Goal: Task Accomplishment & Management: Manage account settings

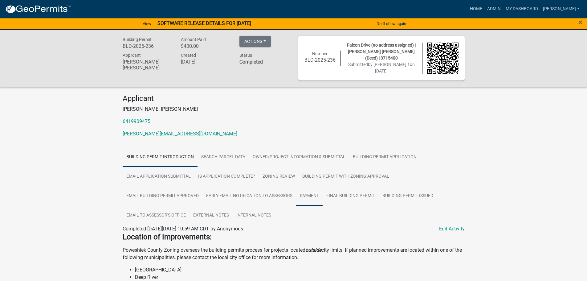
click at [304, 196] on link "Payment" at bounding box center [309, 196] width 27 height 20
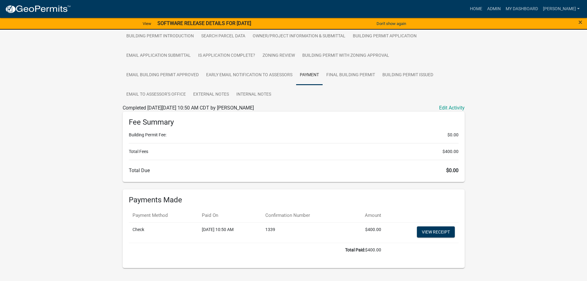
scroll to position [123, 0]
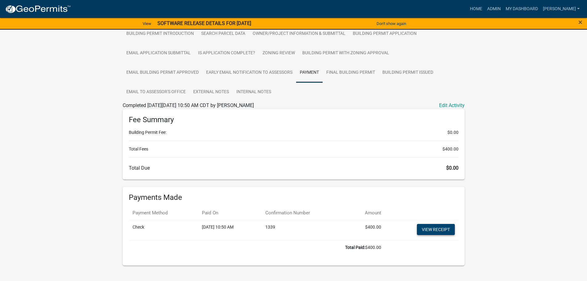
click at [441, 230] on link "View receipt" at bounding box center [436, 229] width 38 height 11
click at [336, 70] on link "Final Building Permit" at bounding box center [351, 73] width 56 height 20
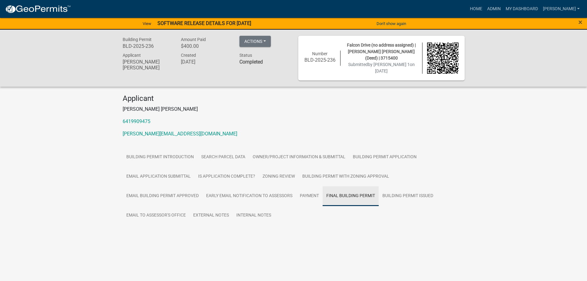
scroll to position [0, 0]
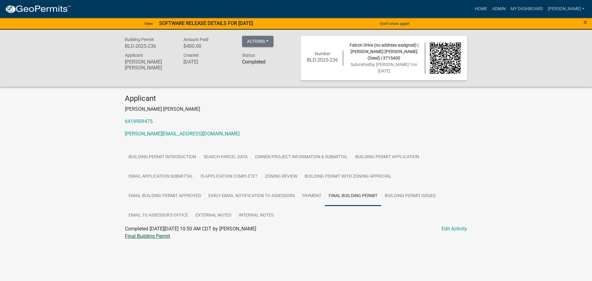
click at [146, 236] on link "Final Building Permit" at bounding box center [147, 236] width 45 height 6
click at [305, 196] on link "Payment" at bounding box center [311, 196] width 27 height 20
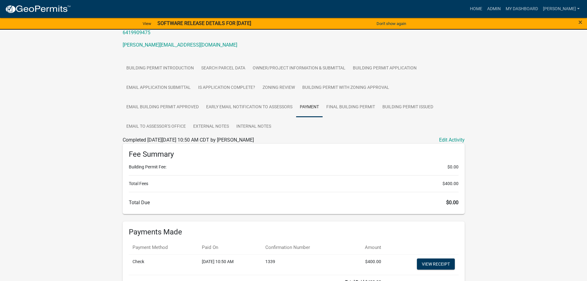
scroll to position [92, 0]
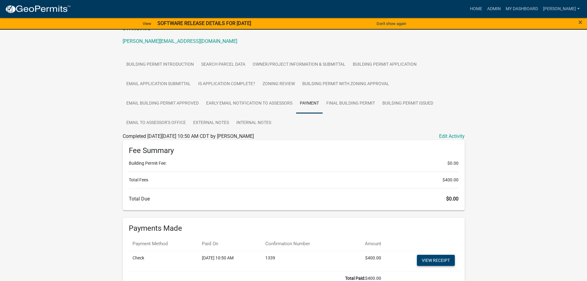
click at [425, 257] on link "View receipt" at bounding box center [436, 260] width 38 height 11
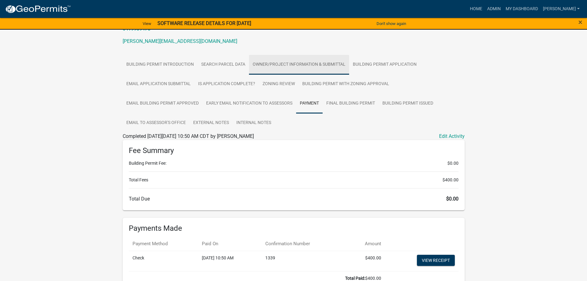
click at [288, 64] on link "Owner/Project Information & Submittal" at bounding box center [299, 65] width 100 height 20
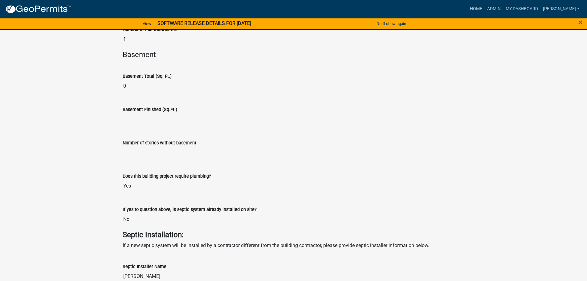
scroll to position [1818, 0]
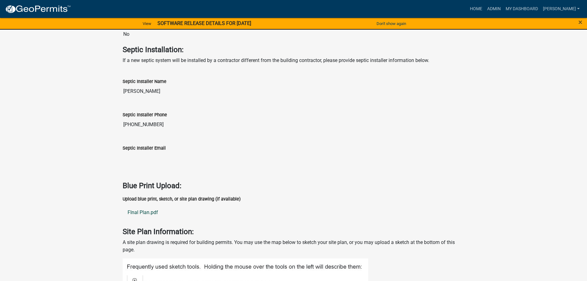
click at [132, 210] on link "FInal Plan.pdf" at bounding box center [294, 212] width 342 height 15
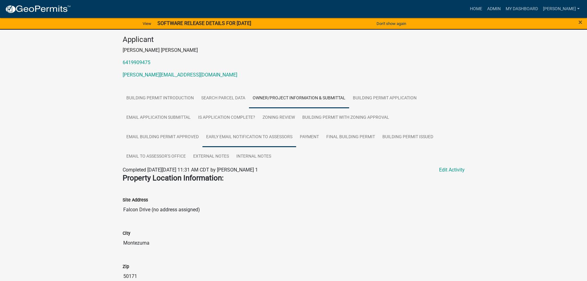
scroll to position [62, 0]
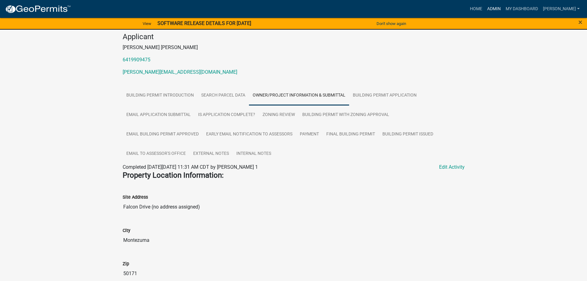
click at [503, 8] on link "Admin" at bounding box center [494, 9] width 18 height 12
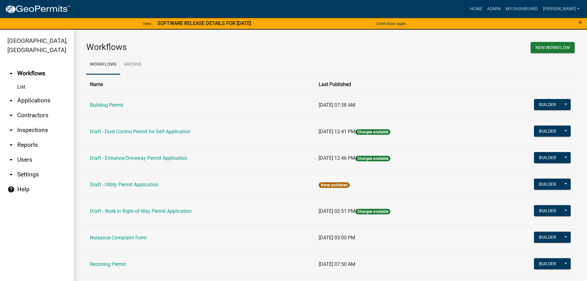
click at [25, 137] on link "arrow_drop_down Reports" at bounding box center [37, 144] width 74 height 15
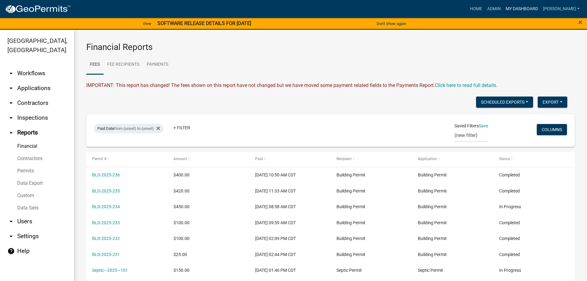
click at [528, 5] on link "My Dashboard" at bounding box center [521, 9] width 37 height 12
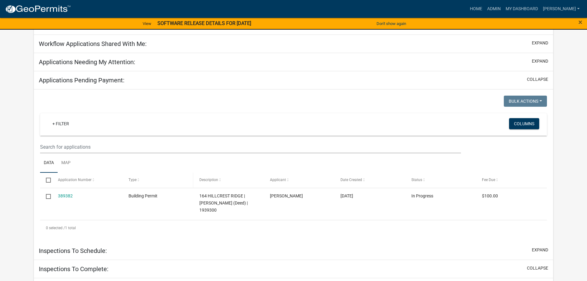
scroll to position [92, 0]
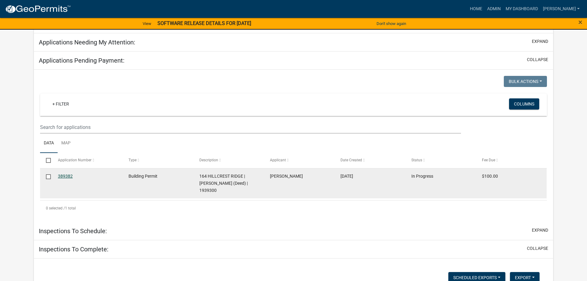
click at [58, 174] on link "389382" at bounding box center [65, 175] width 15 height 5
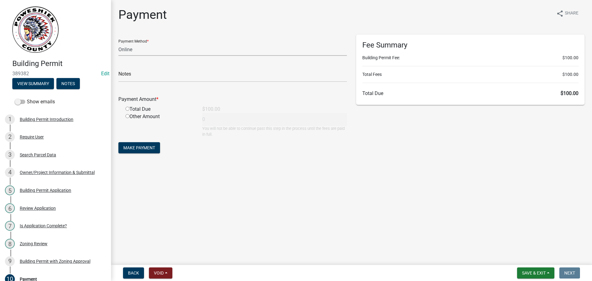
click at [141, 50] on select "Credit Card POS Check Cash Online" at bounding box center [232, 49] width 228 height 13
select select "1: 0"
click at [118, 43] on select "Credit Card POS Check Cash Online" at bounding box center [232, 49] width 228 height 13
click at [143, 76] on input "text" at bounding box center [232, 75] width 228 height 13
type input "10041"
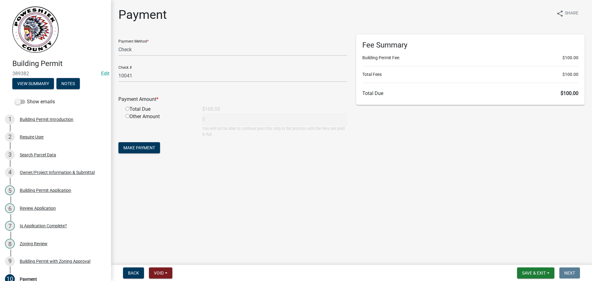
click at [127, 108] on input "radio" at bounding box center [127, 109] width 4 height 4
radio input "true"
type input "100"
click at [138, 149] on span "Make Payment" at bounding box center [139, 147] width 32 height 5
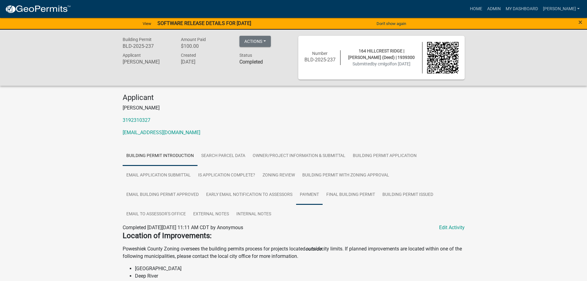
click at [308, 192] on link "Payment" at bounding box center [309, 195] width 27 height 20
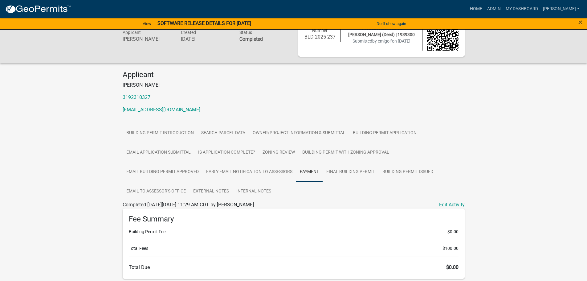
scroll to position [92, 0]
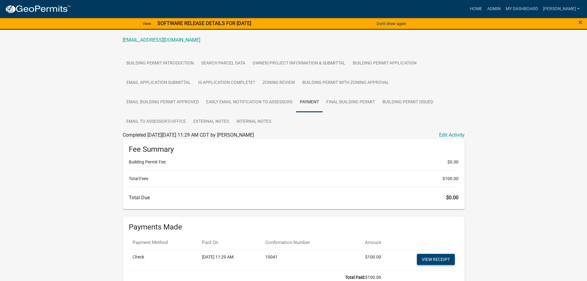
click at [430, 258] on link "View receipt" at bounding box center [436, 259] width 38 height 11
click at [339, 104] on link "Final Building Permit" at bounding box center [351, 102] width 56 height 20
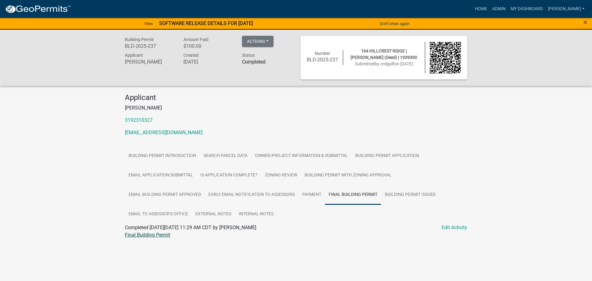
click at [163, 235] on link "Final Building Permit" at bounding box center [147, 235] width 45 height 6
click at [290, 151] on link "Owner/Project Information & Submittal" at bounding box center [301, 156] width 100 height 20
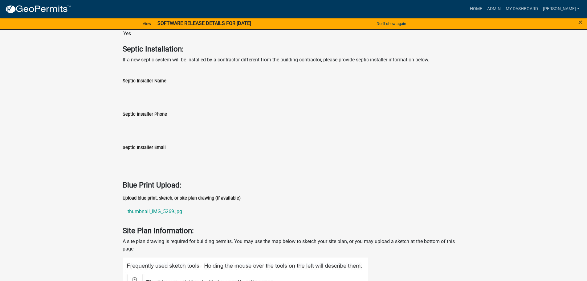
scroll to position [1818, 0]
click at [150, 211] on link "thumbnail_IMG_5269.jpg" at bounding box center [294, 211] width 342 height 15
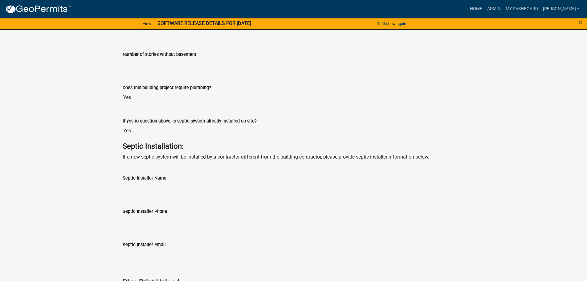
scroll to position [1664, 0]
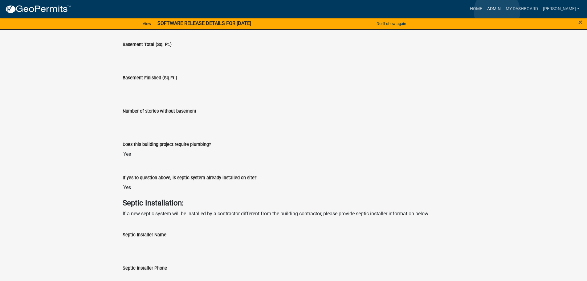
click at [497, 11] on link "Admin" at bounding box center [494, 9] width 18 height 12
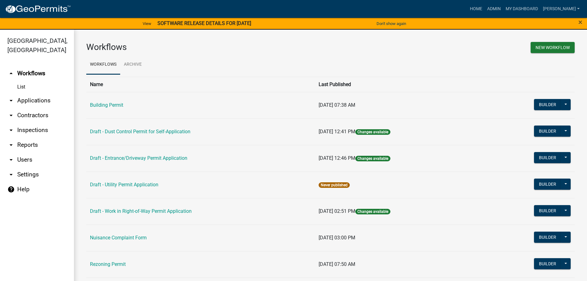
click at [28, 137] on link "arrow_drop_down Reports" at bounding box center [37, 144] width 74 height 15
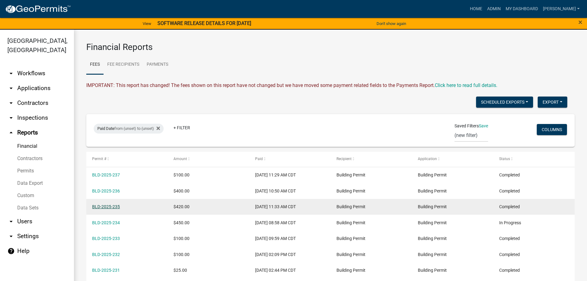
click at [109, 208] on link "BLD-2025-235" at bounding box center [106, 206] width 28 height 5
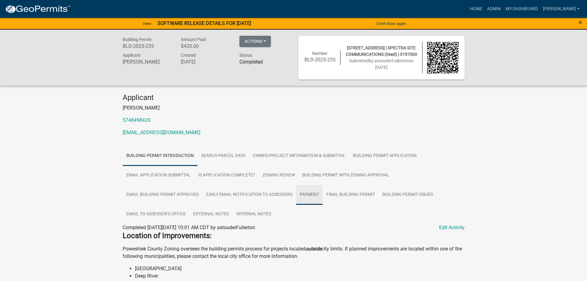
click at [307, 193] on link "Payment" at bounding box center [309, 195] width 27 height 20
click at [307, 193] on link "Payment" at bounding box center [311, 195] width 27 height 20
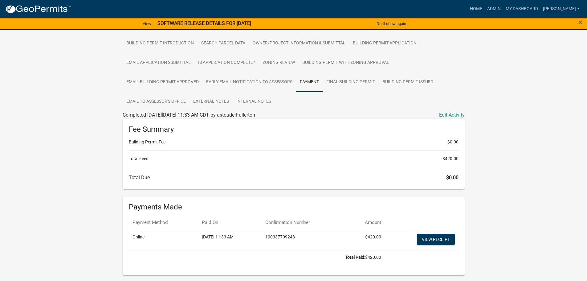
scroll to position [123, 0]
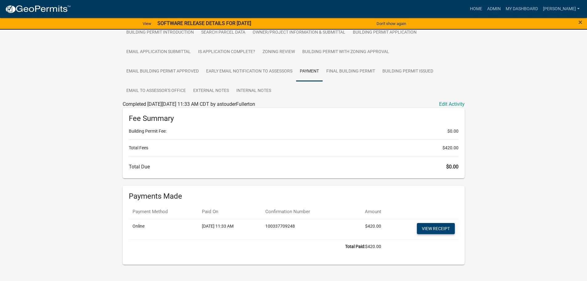
click at [434, 229] on link "View receipt" at bounding box center [436, 228] width 38 height 11
click at [345, 71] on link "Final Building Permit" at bounding box center [351, 72] width 56 height 20
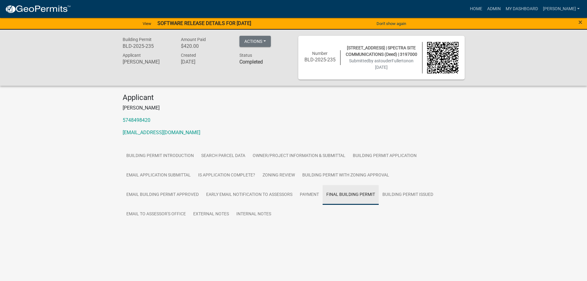
scroll to position [0, 0]
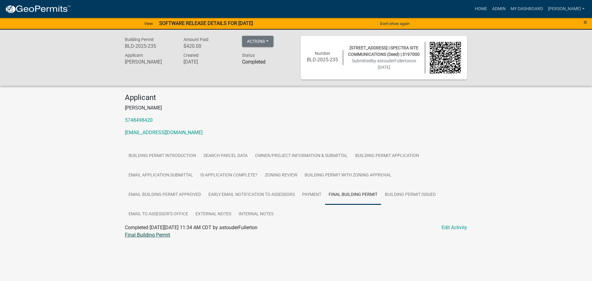
click at [155, 235] on link "Final Building Permit" at bounding box center [147, 235] width 45 height 6
click at [297, 153] on link "Owner/Project Information & Submittal" at bounding box center [301, 156] width 100 height 20
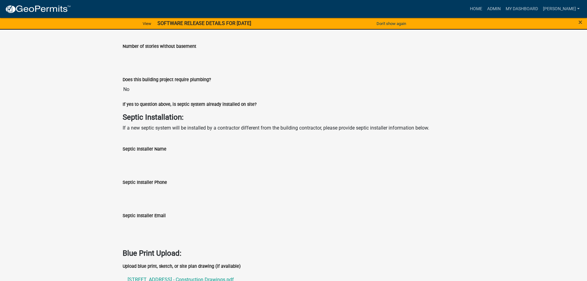
scroll to position [1787, 0]
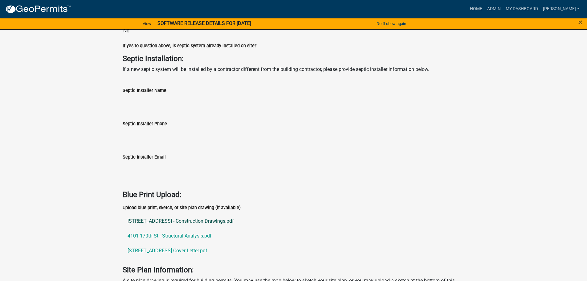
click at [176, 220] on link "[STREET_ADDRESS] - Construction Drawings.pdf" at bounding box center [294, 221] width 342 height 15
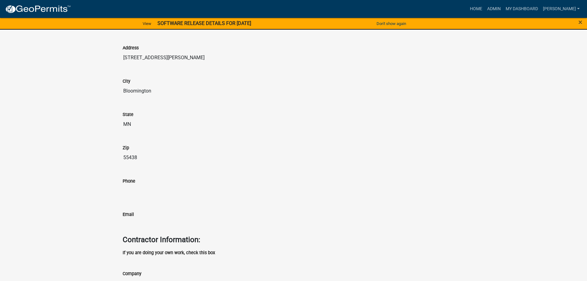
scroll to position [709, 0]
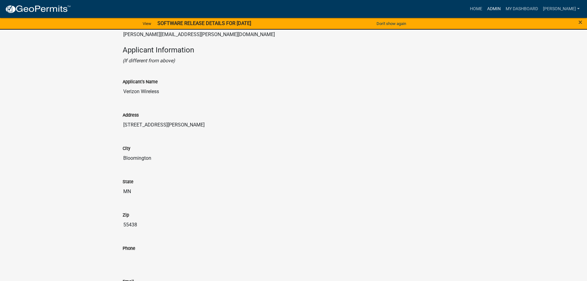
click at [503, 6] on link "Admin" at bounding box center [494, 9] width 18 height 12
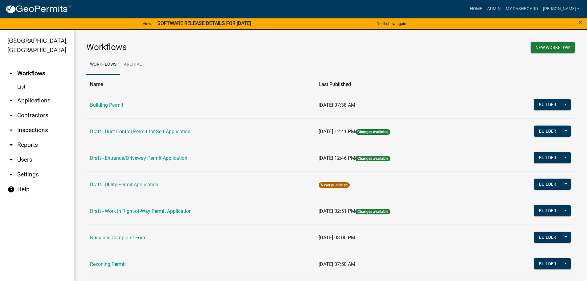
click at [25, 137] on link "arrow_drop_down Reports" at bounding box center [37, 144] width 74 height 15
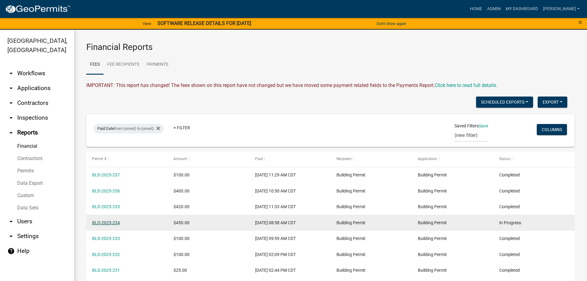
click at [111, 221] on link "BLD-2025-234" at bounding box center [106, 222] width 28 height 5
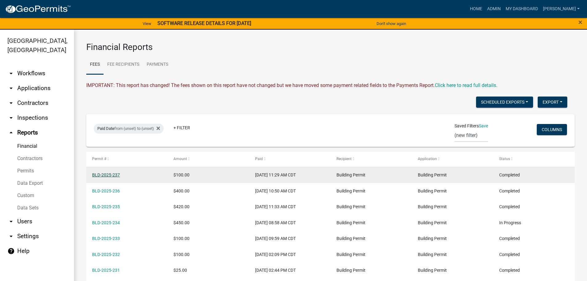
click at [110, 175] on link "BLD-2025-237" at bounding box center [106, 174] width 28 height 5
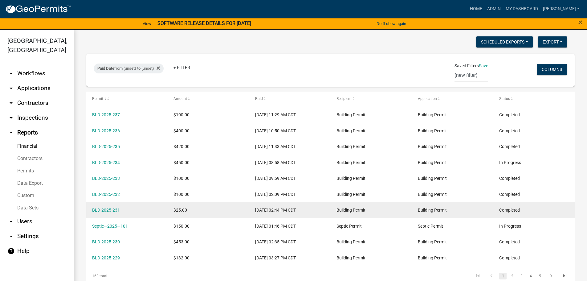
scroll to position [62, 0]
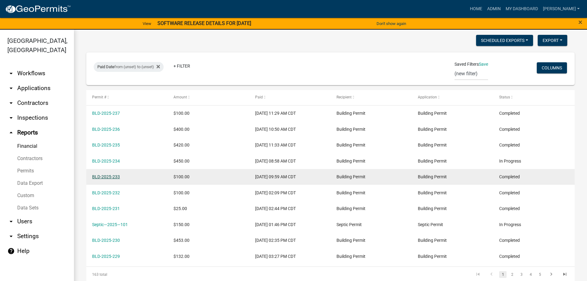
click at [103, 177] on link "BLD-2025-233" at bounding box center [106, 176] width 28 height 5
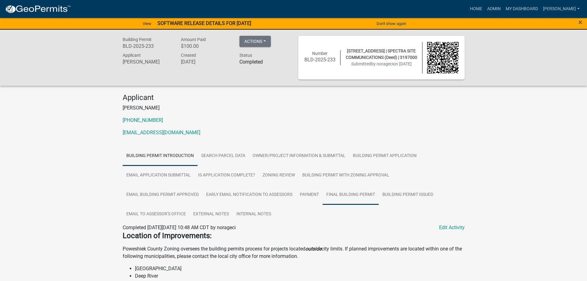
click at [336, 192] on link "Final Building Permit" at bounding box center [351, 195] width 56 height 20
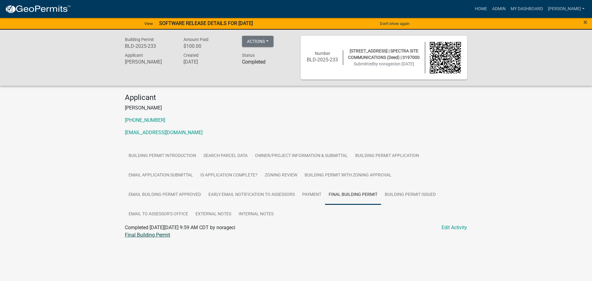
click at [154, 233] on link "Final Building Permit" at bounding box center [147, 235] width 45 height 6
click at [306, 192] on link "Payment" at bounding box center [311, 195] width 27 height 20
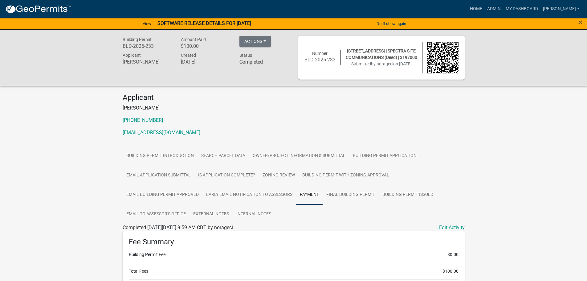
scroll to position [123, 0]
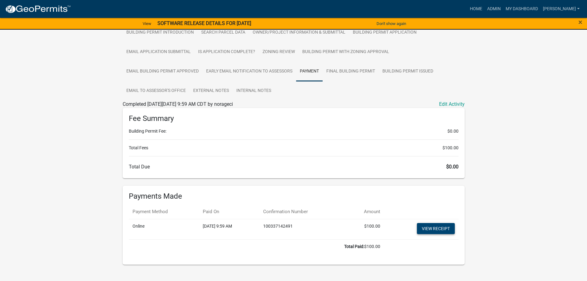
click at [435, 229] on link "View receipt" at bounding box center [436, 228] width 38 height 11
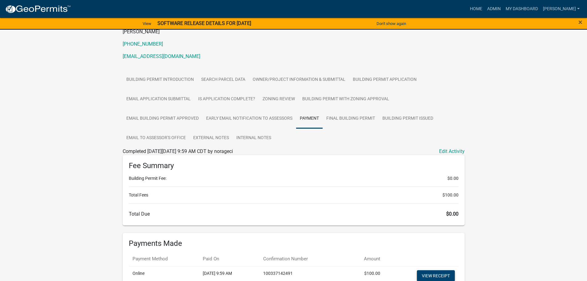
scroll to position [31, 0]
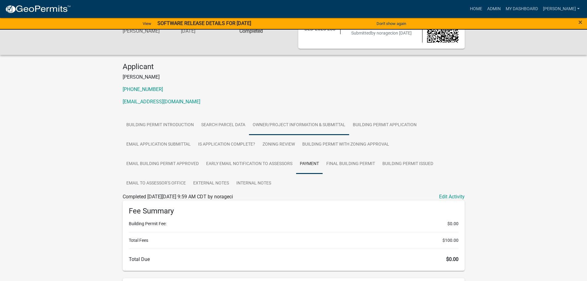
click at [281, 122] on link "Owner/Project Information & Submittal" at bounding box center [299, 125] width 100 height 20
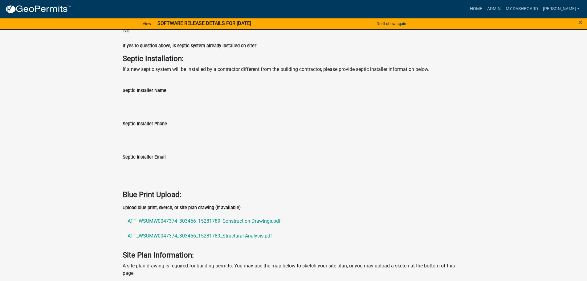
scroll to position [1818, 0]
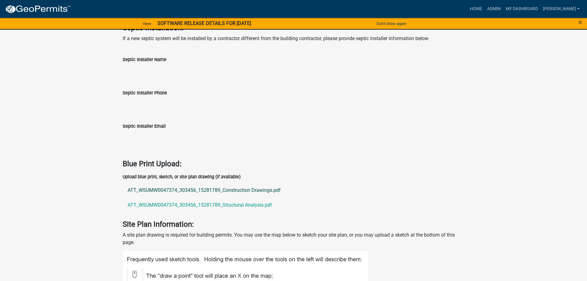
click at [159, 190] on link "ATT_WSUMW0047374_303456_15281789_Construction Drawings.pdf" at bounding box center [294, 190] width 342 height 15
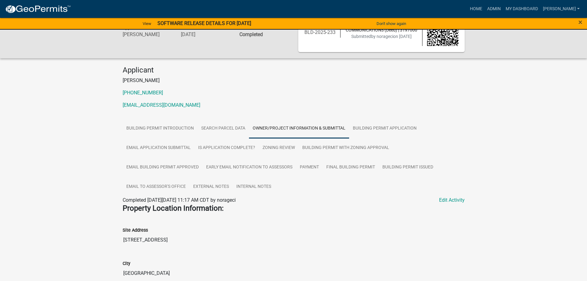
scroll to position [0, 0]
